Goal: Task Accomplishment & Management: Use online tool/utility

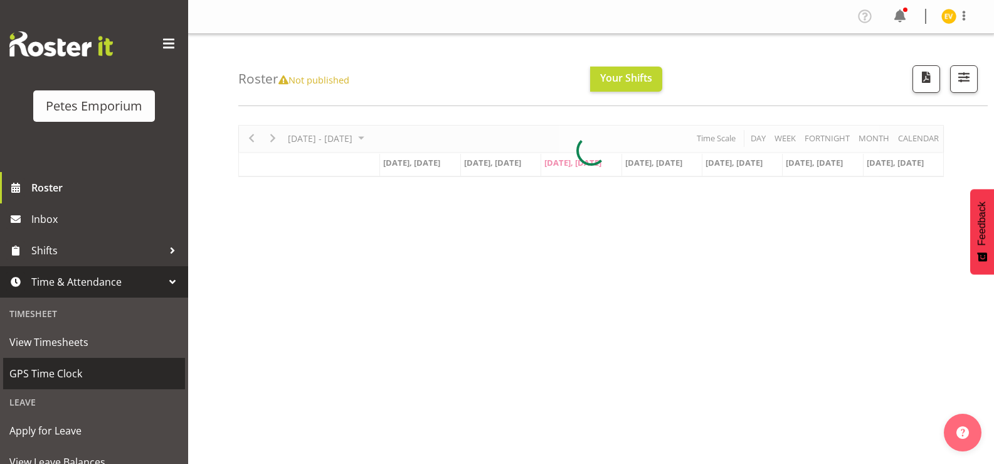
click at [78, 376] on span "GPS Time Clock" at bounding box center [93, 373] width 169 height 19
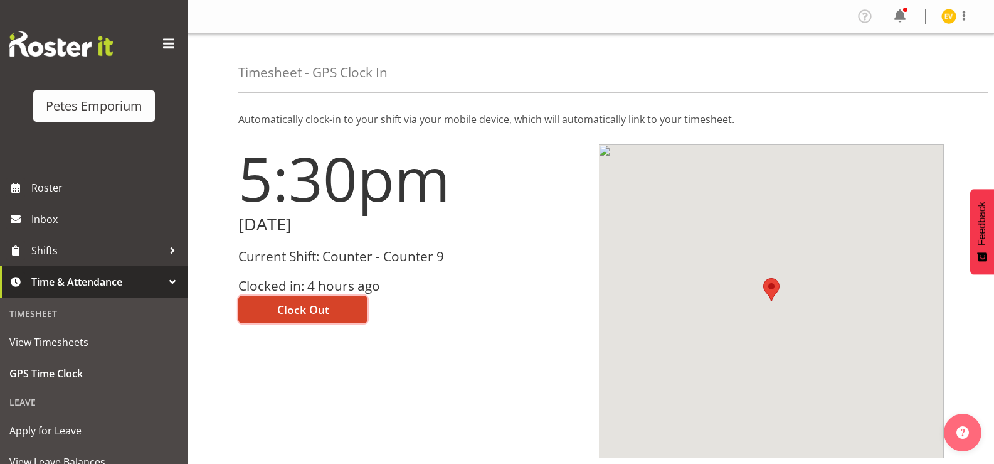
click at [283, 309] on span "Clock Out" at bounding box center [303, 309] width 52 height 16
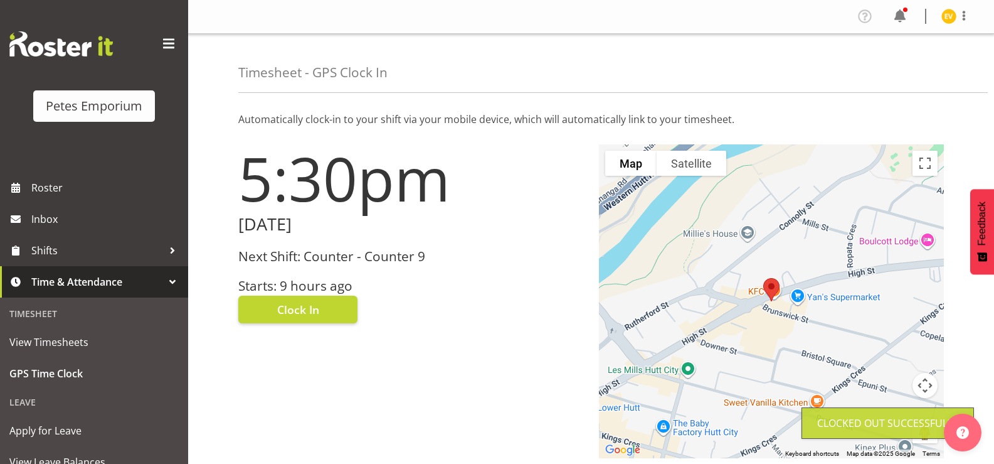
click at [947, 26] on div "Profile Log Out" at bounding box center [918, 16] width 127 height 21
click at [953, 19] on img at bounding box center [949, 16] width 15 height 15
click at [925, 67] on link "Log Out" at bounding box center [911, 66] width 120 height 23
